Goal: Task Accomplishment & Management: Manage account settings

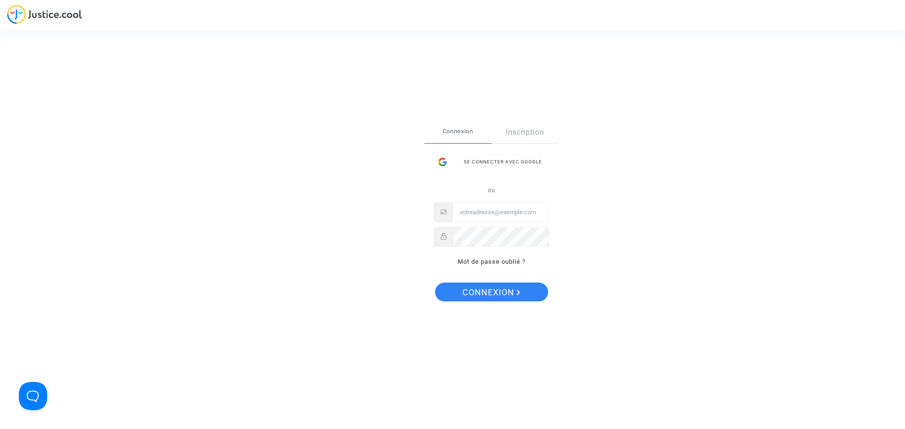
click at [514, 212] on input "Email" at bounding box center [501, 212] width 96 height 19
type input "hannaghommidh@gmail.com"
click at [435, 283] on button "Connexion" at bounding box center [491, 292] width 113 height 19
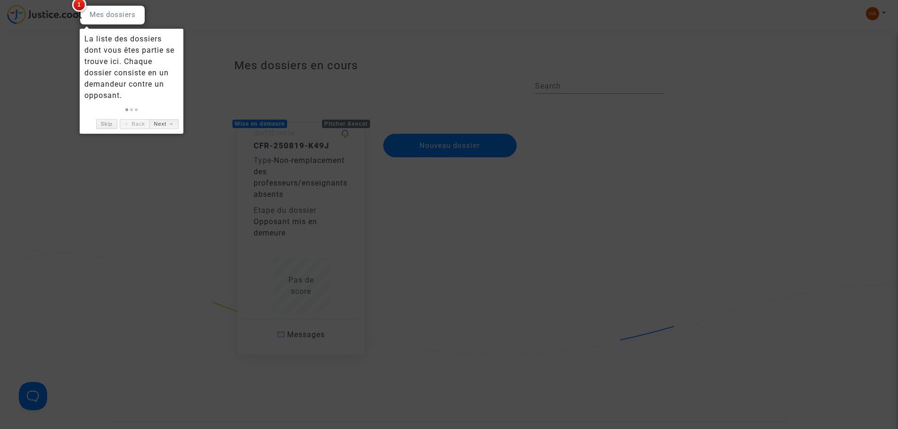
click at [159, 121] on link "Next →" at bounding box center [163, 124] width 29 height 10
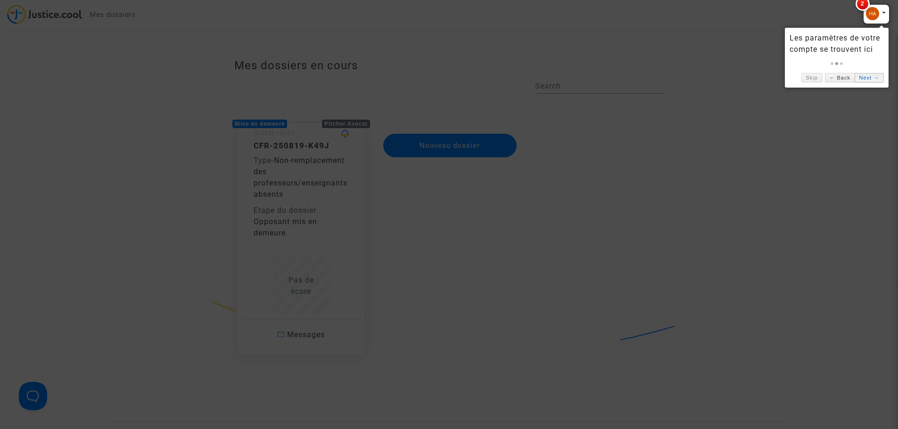
click at [867, 73] on link "Next →" at bounding box center [868, 78] width 29 height 10
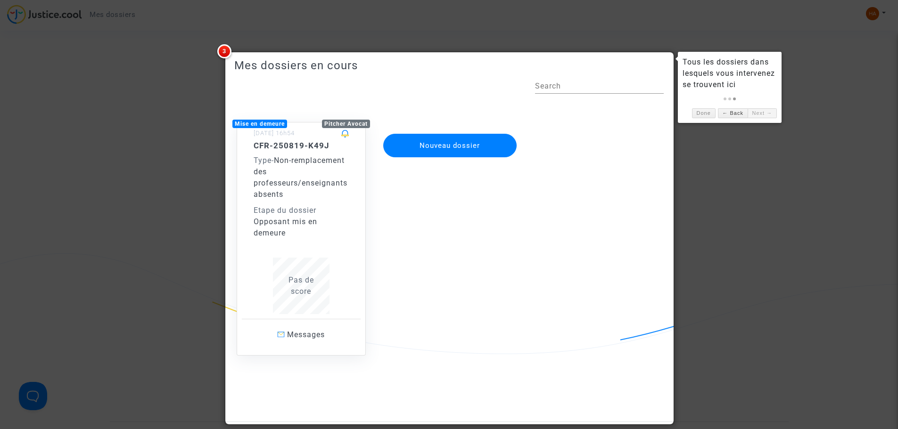
click at [305, 238] on div "Opposant mis en demeure" at bounding box center [301, 227] width 95 height 23
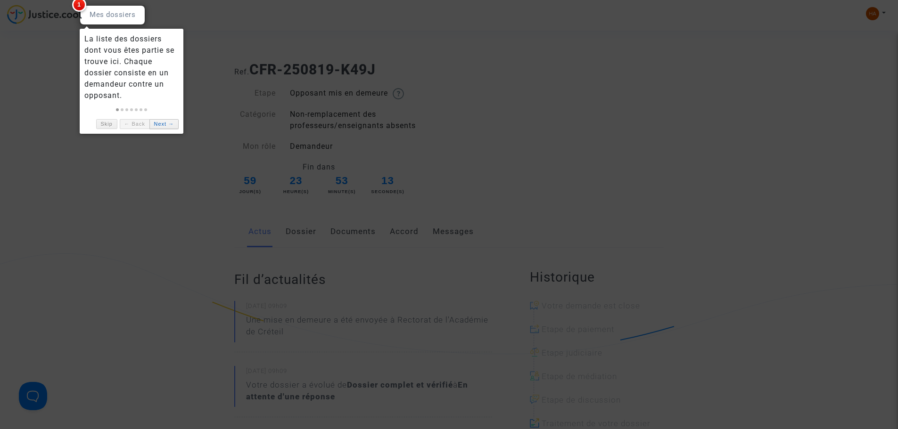
click at [164, 121] on link "Next →" at bounding box center [163, 124] width 29 height 10
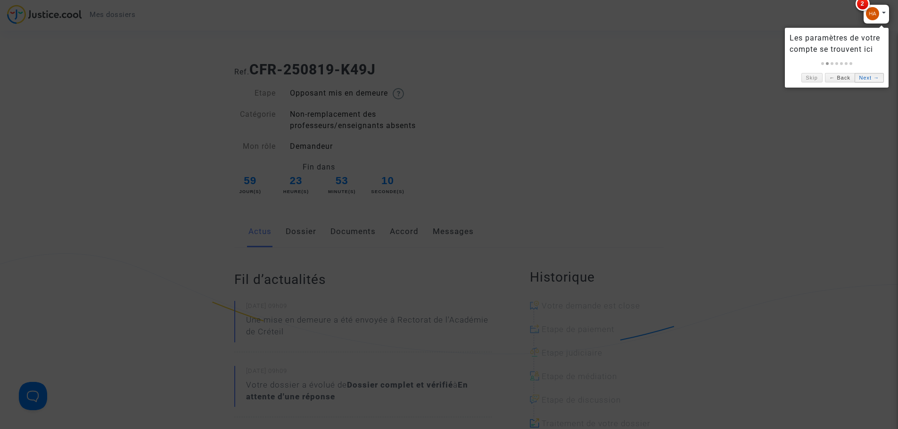
click at [864, 77] on link "Next →" at bounding box center [868, 78] width 29 height 10
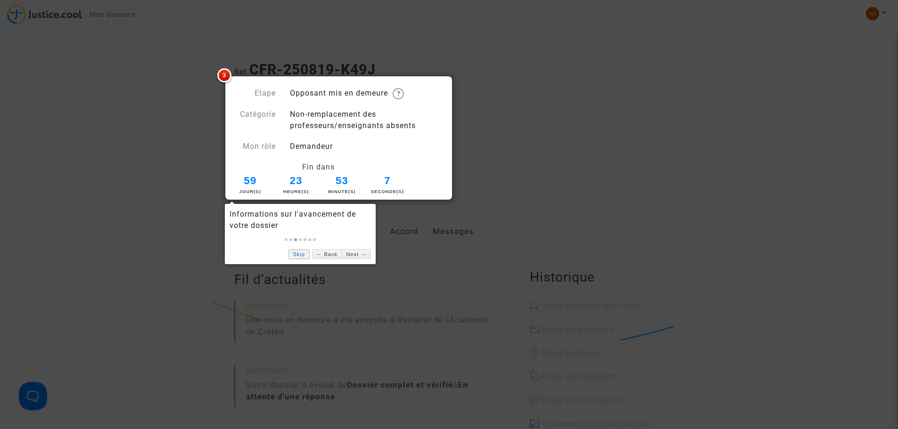
click at [304, 254] on link "Skip" at bounding box center [298, 254] width 21 height 10
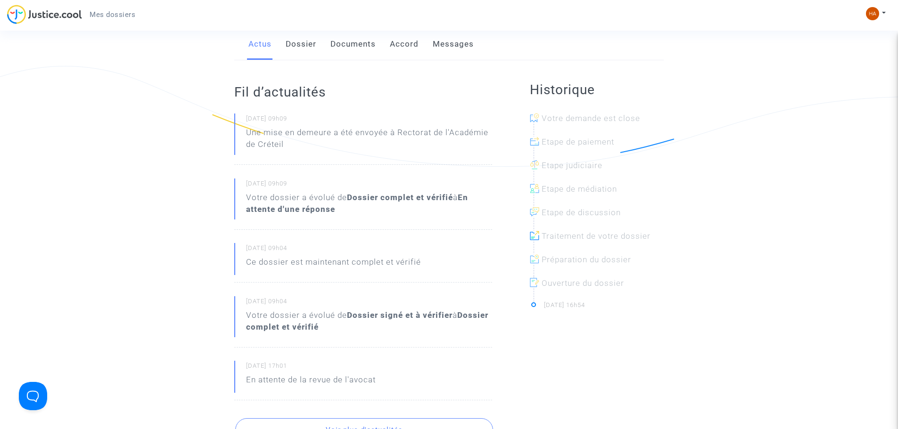
scroll to position [189, 0]
click at [439, 227] on div "[DATE] 09h09 Votre dossier a évolué de Dossier complet et vérifié à En attente …" at bounding box center [363, 203] width 258 height 51
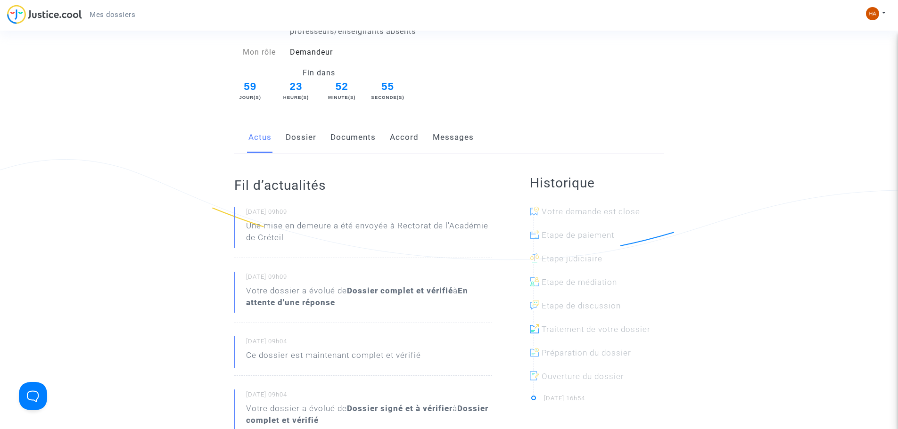
scroll to position [0, 0]
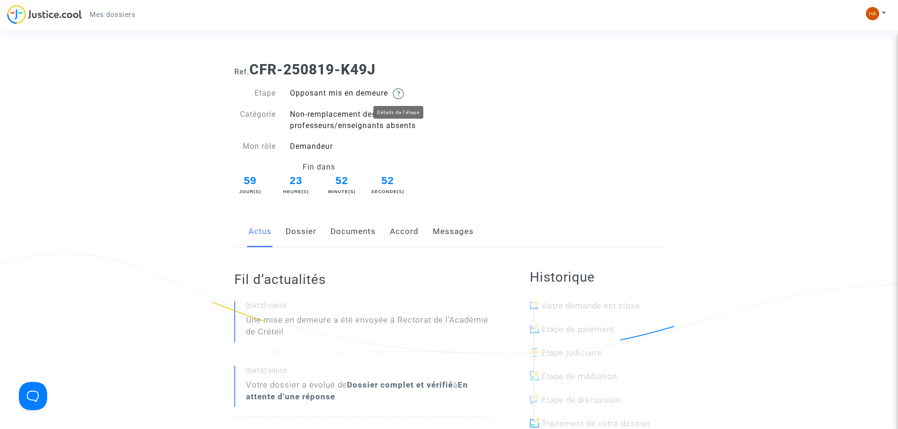
click at [403, 92] on img at bounding box center [398, 93] width 11 height 11
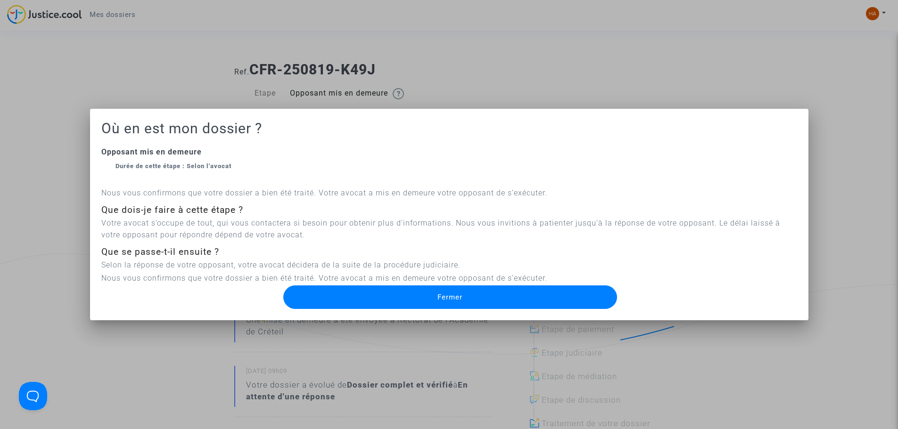
drag, startPoint x: 134, startPoint y: 200, endPoint x: 417, endPoint y: 209, distance: 282.5
click at [417, 209] on div "Nous vous confirmons que votre dossier a bien été traité. Votre avocat a mis en…" at bounding box center [449, 235] width 696 height 97
click at [417, 209] on div "Que dois-je faire à cette étape ?" at bounding box center [449, 211] width 696 height 14
drag, startPoint x: 103, startPoint y: 222, endPoint x: 305, endPoint y: 232, distance: 202.9
click at [305, 232] on p "Votre avocat s’occupe de tout, qui vous contactera si besoin pour obtenir plus …" at bounding box center [449, 229] width 696 height 24
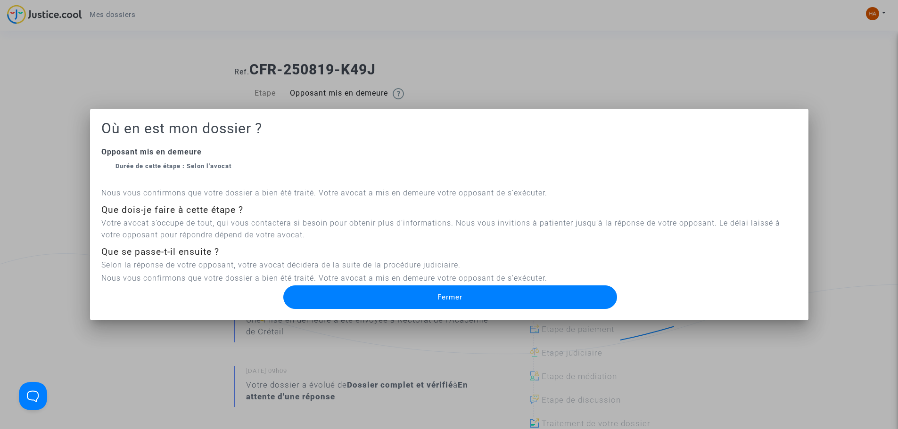
drag, startPoint x: 117, startPoint y: 263, endPoint x: 567, endPoint y: 275, distance: 449.3
click at [567, 275] on div "Nous vous confirmons que votre dossier a bien été traité. Votre avocat a mis en…" at bounding box center [449, 235] width 696 height 97
click at [337, 296] on button "Fermer" at bounding box center [450, 298] width 334 height 24
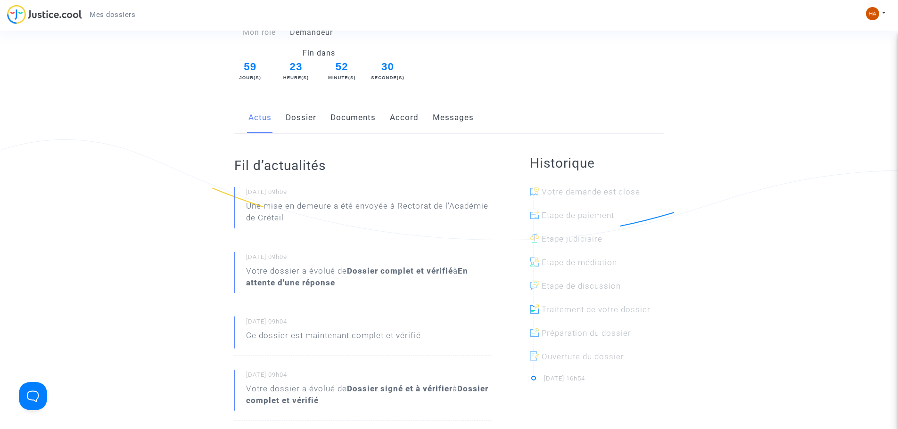
scroll to position [47, 0]
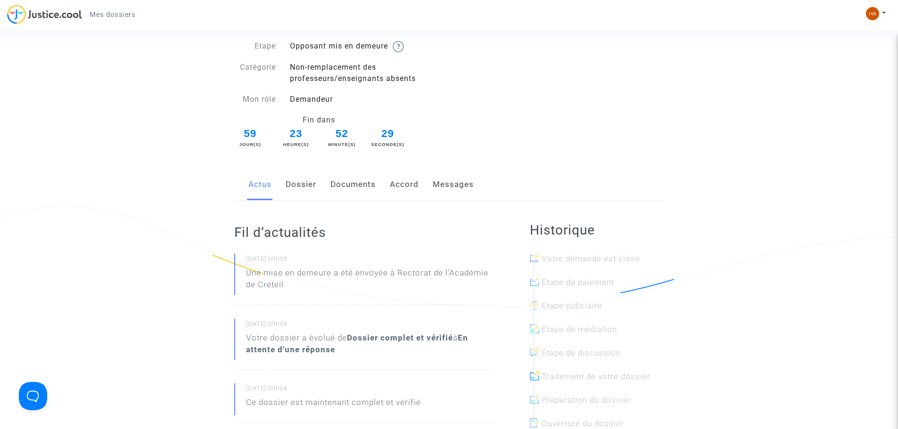
click at [315, 182] on link "Dossier" at bounding box center [301, 184] width 31 height 31
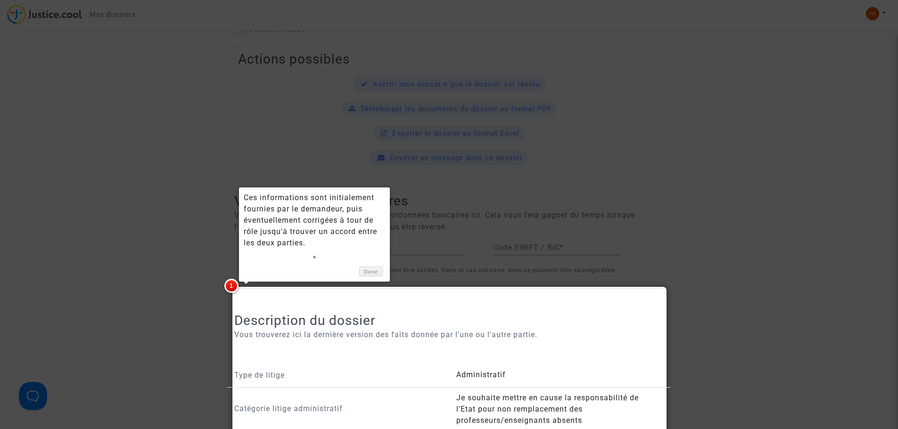
scroll to position [424, 0]
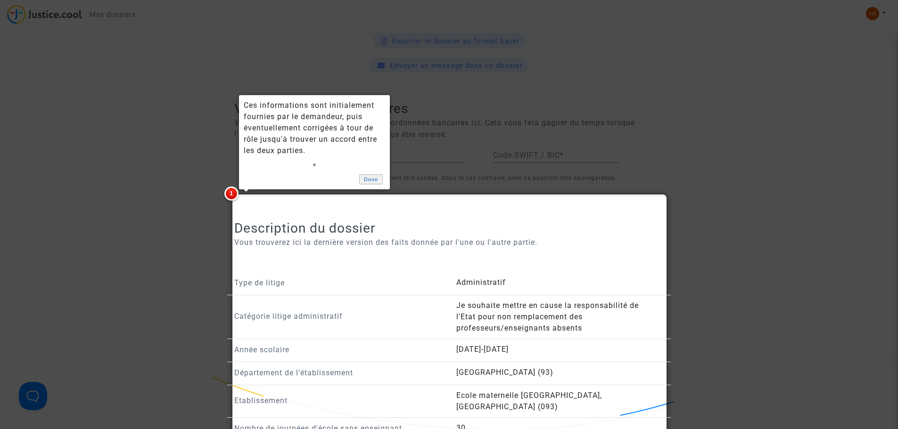
click at [371, 181] on link "Done" at bounding box center [371, 179] width 24 height 10
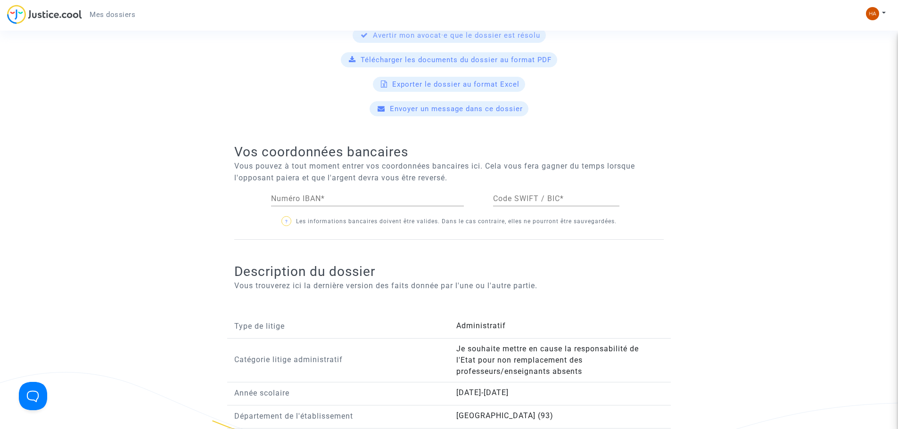
scroll to position [377, 0]
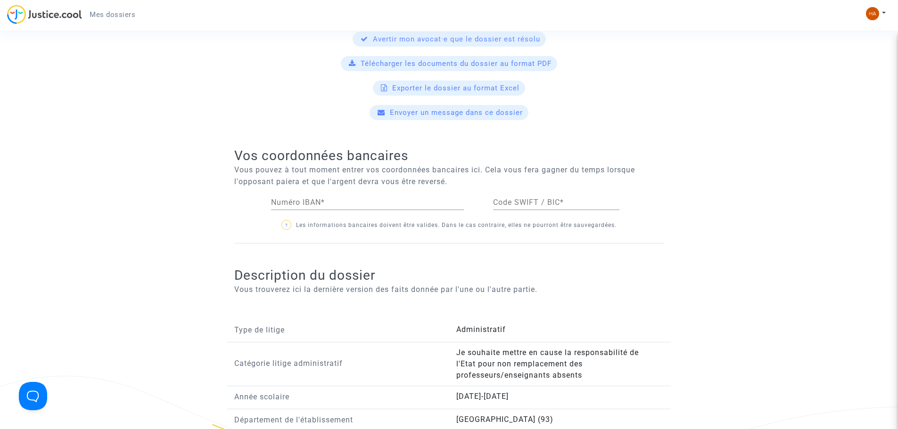
click at [406, 191] on div "Numéro IBAN *" at bounding box center [367, 199] width 193 height 21
click at [403, 198] on div "Numéro IBAN *" at bounding box center [367, 199] width 193 height 21
click at [403, 203] on input "Numéro IBAN *" at bounding box center [367, 202] width 193 height 8
type input "[FINANCIAL_ID]"
click at [569, 203] on input "Code SWIFT / BIC *" at bounding box center [556, 202] width 126 height 8
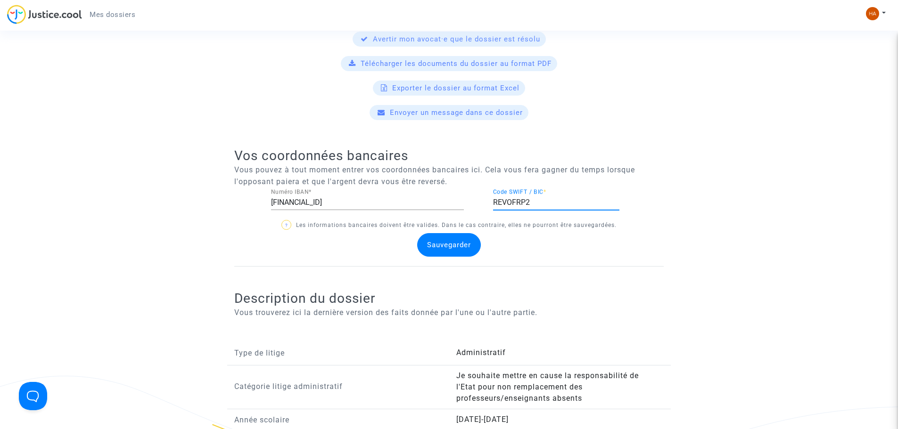
type input "REVOFRP2"
click at [475, 236] on div "Sauvegarder" at bounding box center [449, 245] width 64 height 24
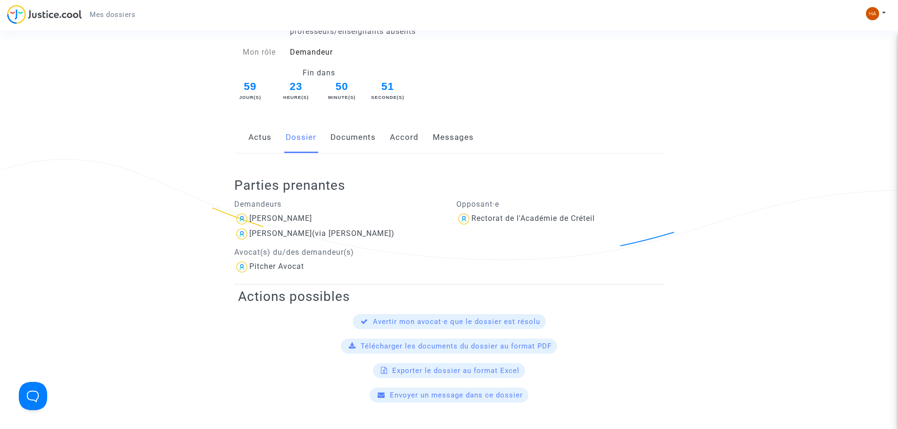
scroll to position [0, 0]
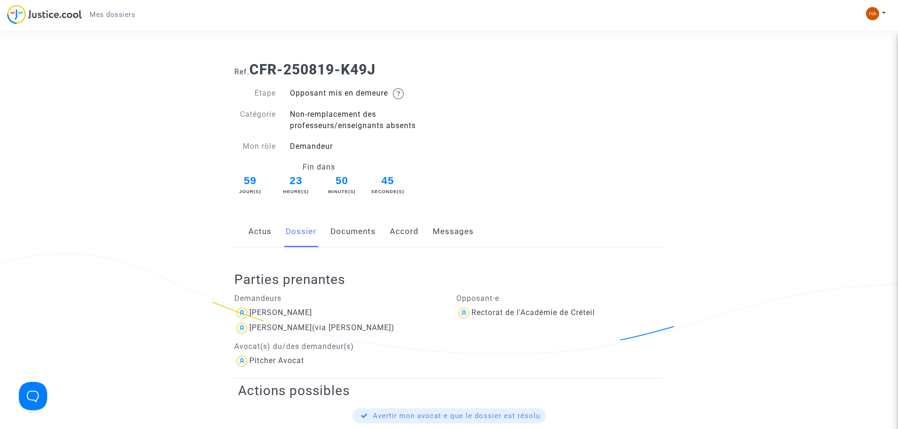
click at [375, 238] on div "Actus Dossier Documents Accord Messages" at bounding box center [448, 232] width 429 height 32
click at [408, 231] on link "Accord" at bounding box center [404, 231] width 29 height 31
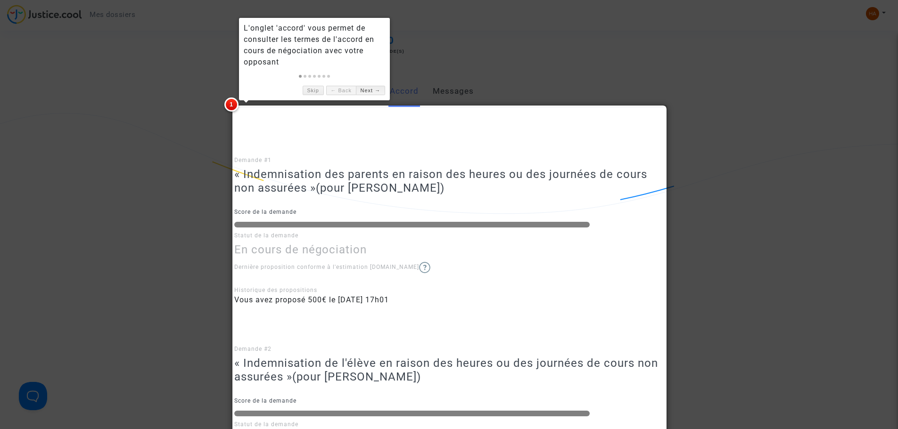
scroll to position [141, 0]
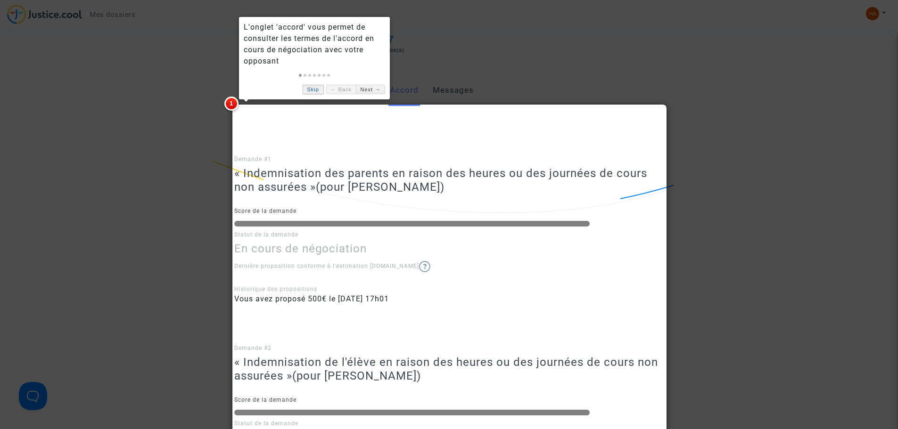
click at [313, 92] on link "Skip" at bounding box center [313, 90] width 21 height 10
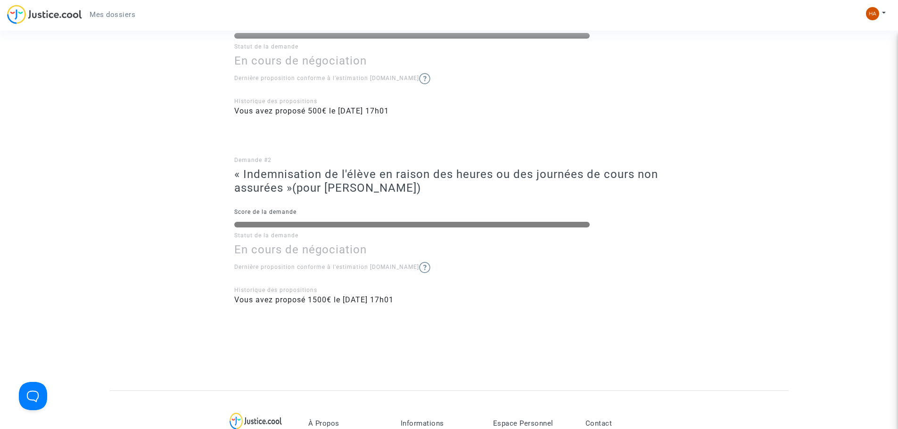
scroll to position [330, 0]
click at [419, 267] on img at bounding box center [424, 267] width 11 height 11
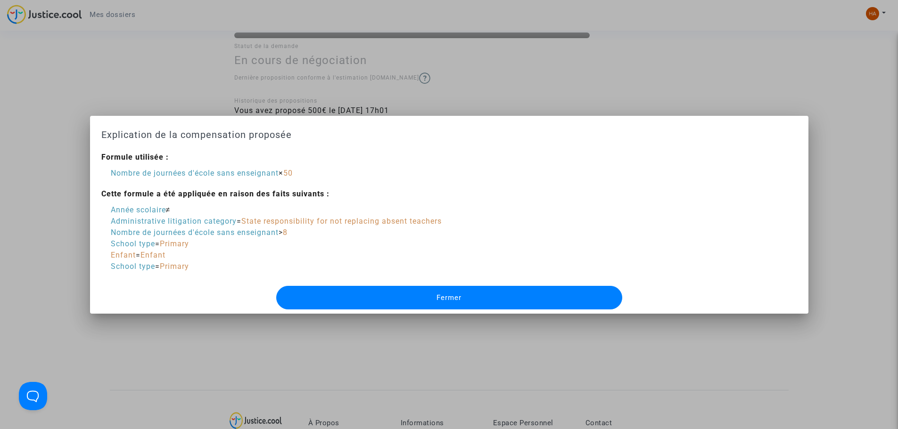
click at [390, 296] on button "Fermer" at bounding box center [449, 298] width 346 height 24
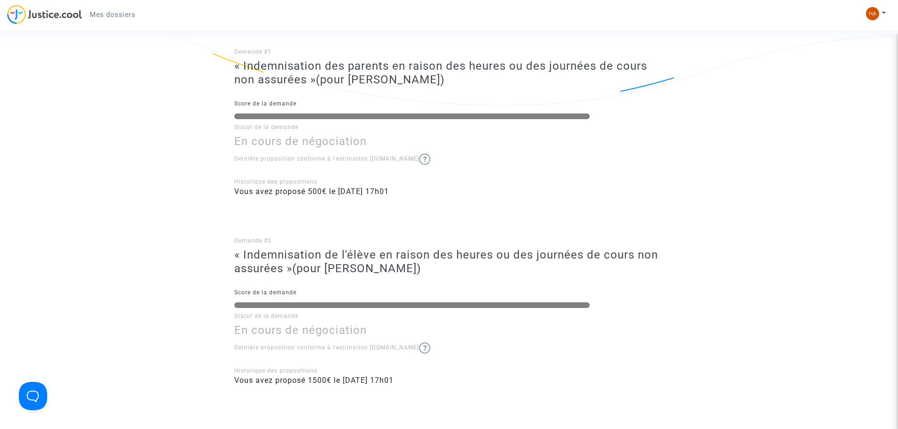
scroll to position [47, 0]
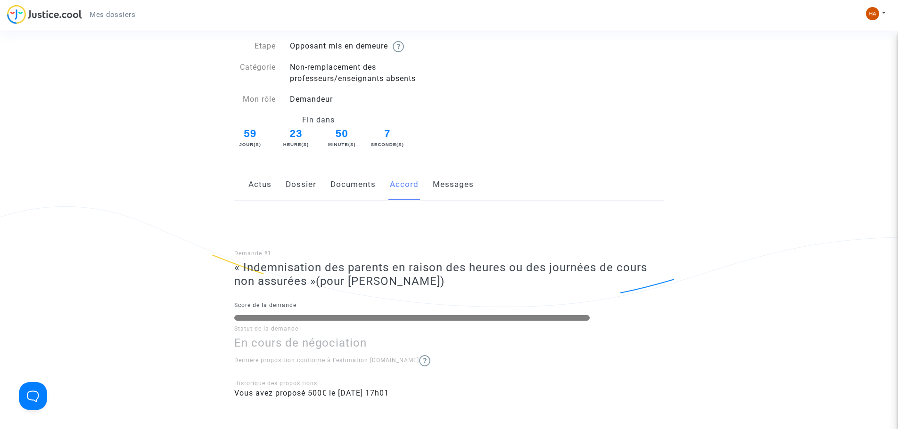
click at [444, 189] on link "Messages" at bounding box center [453, 184] width 41 height 31
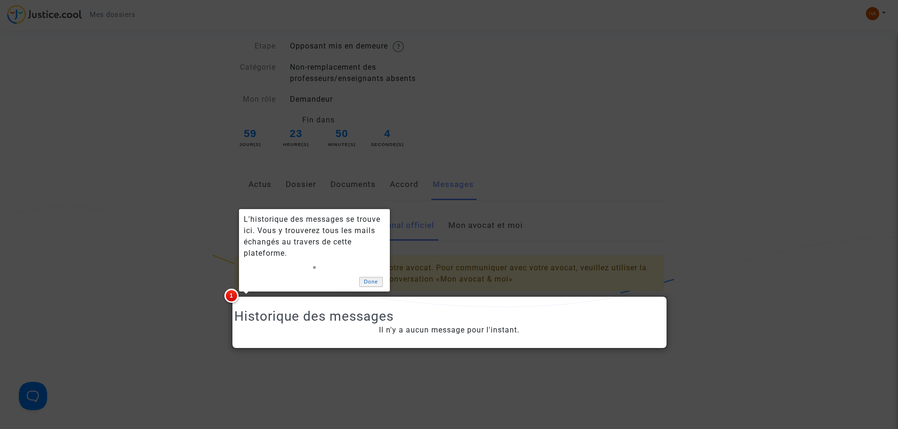
click at [363, 280] on link "Done" at bounding box center [371, 282] width 24 height 10
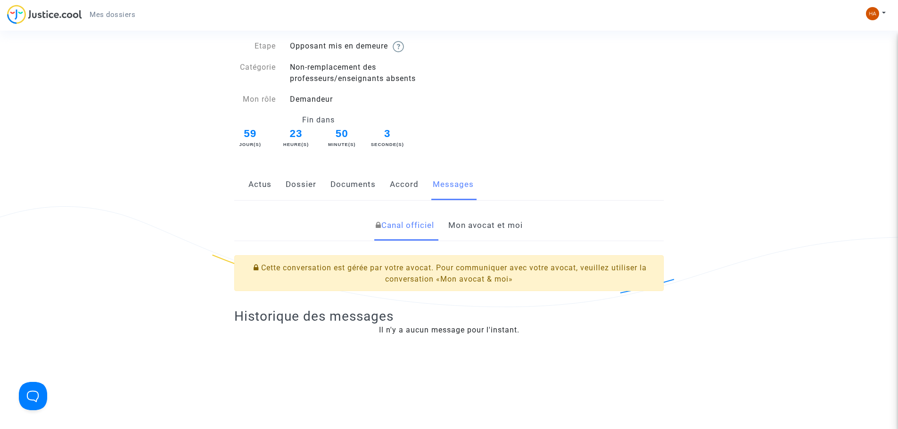
click at [495, 227] on link "Mon avocat et moi" at bounding box center [485, 225] width 74 height 31
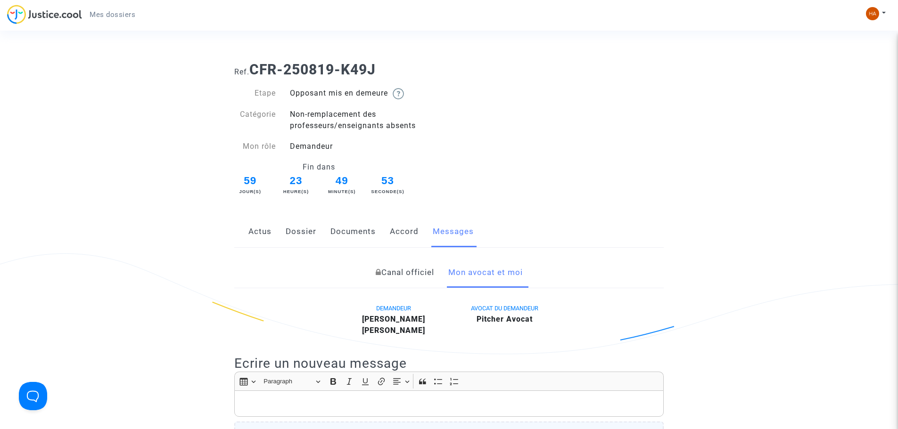
click at [260, 233] on link "Actus" at bounding box center [259, 231] width 23 height 31
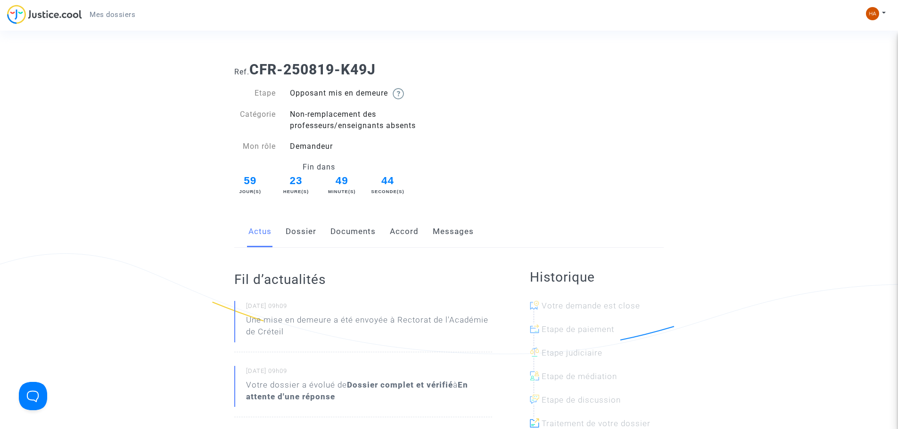
click at [139, 7] on ul "Mes dossiers" at bounding box center [112, 13] width 61 height 17
click at [126, 18] on span "Mes dossiers" at bounding box center [113, 14] width 46 height 8
